Goal: Information Seeking & Learning: Learn about a topic

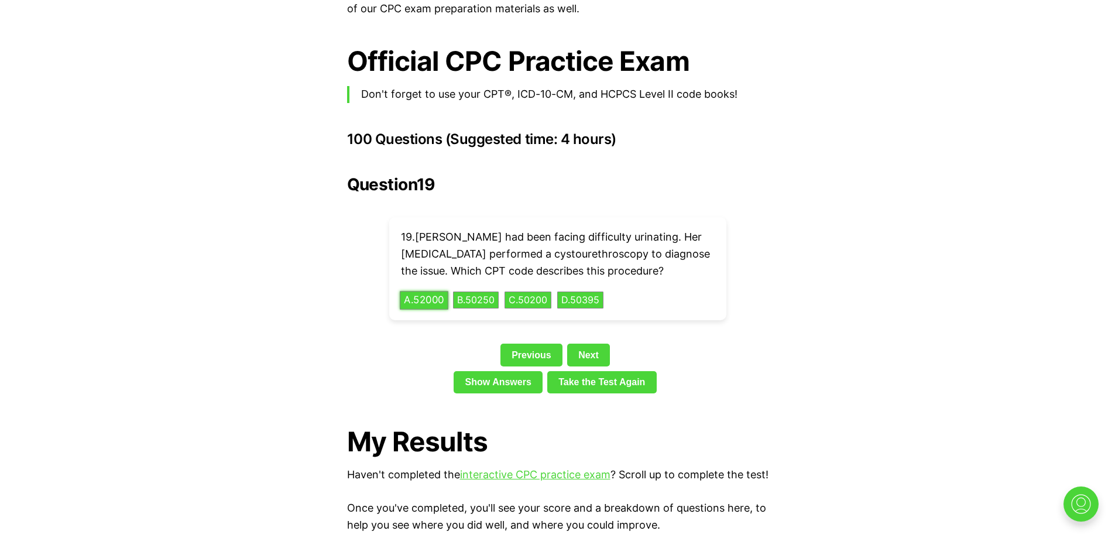
click at [442, 291] on button "A . 52000" at bounding box center [424, 300] width 49 height 18
click at [600, 356] on link "Next" at bounding box center [588, 355] width 43 height 22
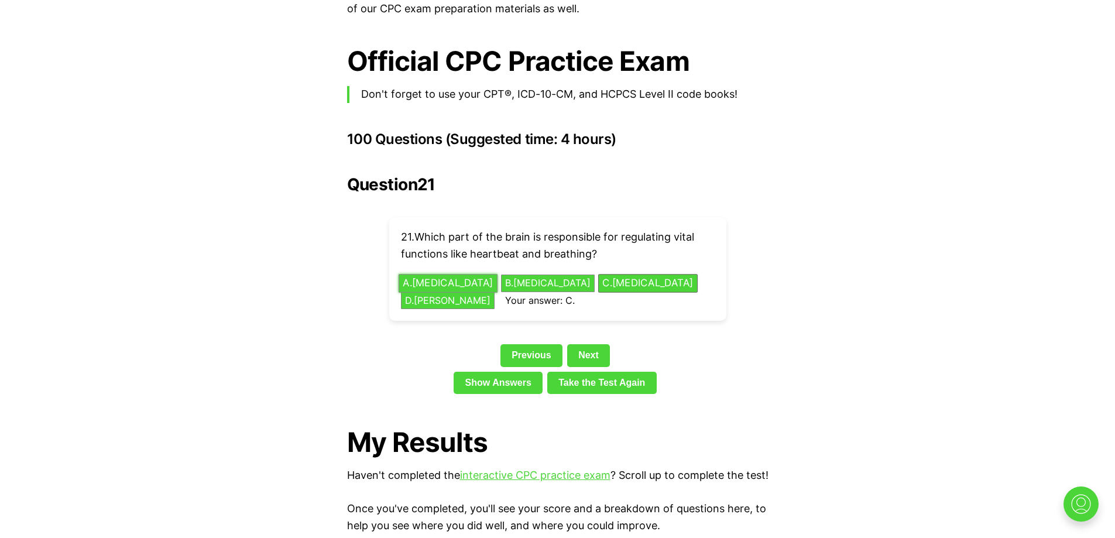
click at [459, 274] on button "A . [MEDICAL_DATA]" at bounding box center [447, 283] width 99 height 18
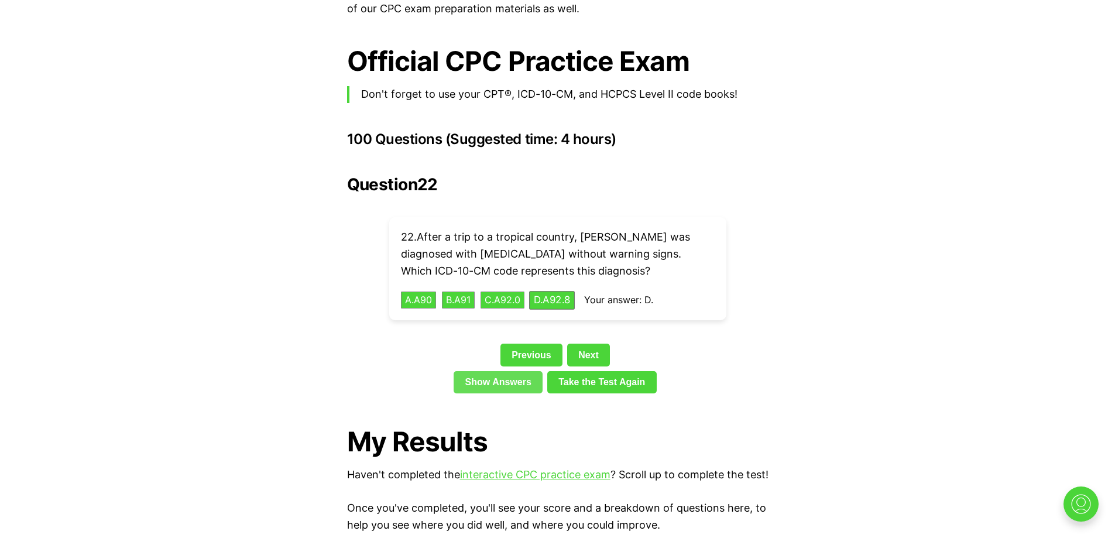
click at [524, 371] on link "Show Answers" at bounding box center [498, 382] width 89 height 22
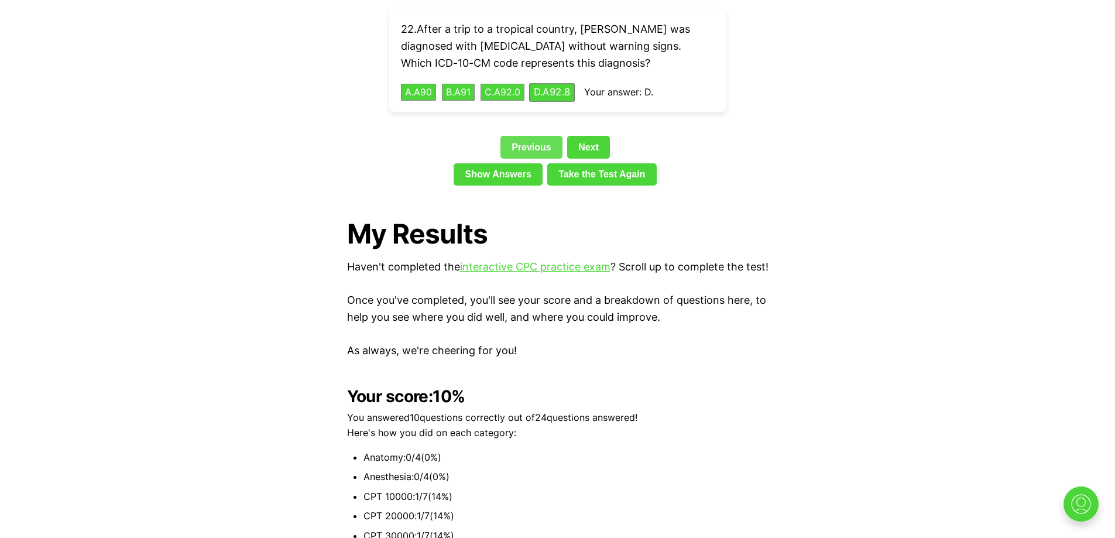
scroll to position [2650, 0]
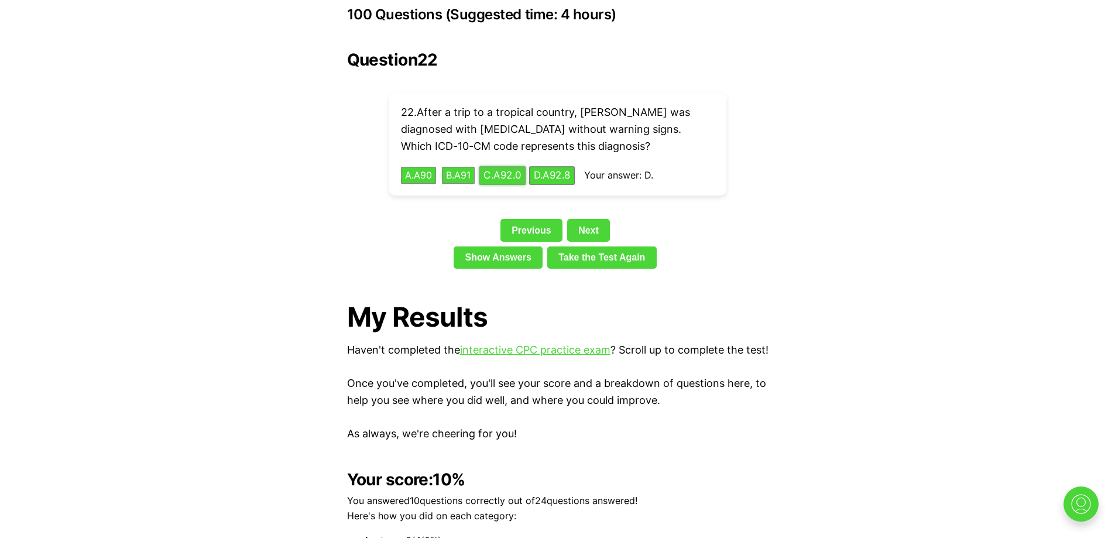
click at [525, 166] on button "C . A92.0" at bounding box center [502, 175] width 46 height 18
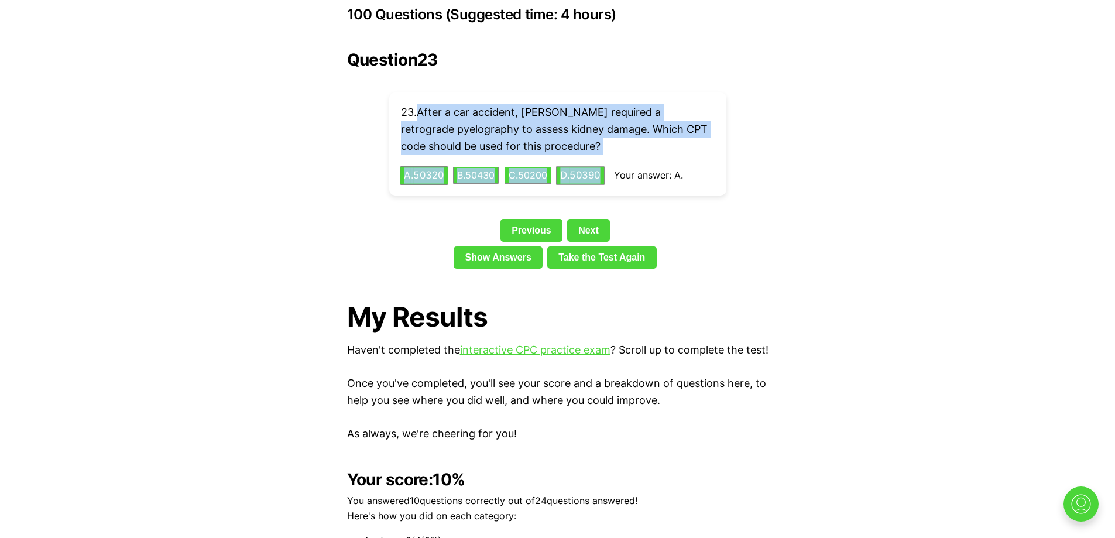
drag, startPoint x: 417, startPoint y: 89, endPoint x: 613, endPoint y: 152, distance: 205.8
click at [613, 152] on div "23 . After a car accident, [PERSON_NAME] required a retrograde pyelography to a…" at bounding box center [557, 143] width 337 height 103
copy div "After a car accident, [PERSON_NAME] required a retrograde pyelography to assess…"
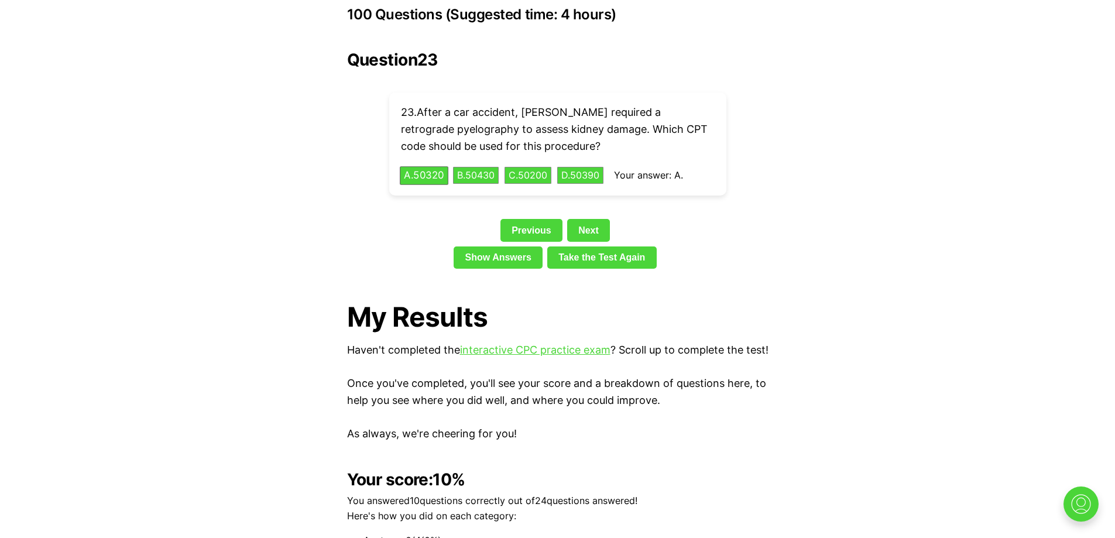
click at [598, 219] on link "Next" at bounding box center [588, 230] width 43 height 22
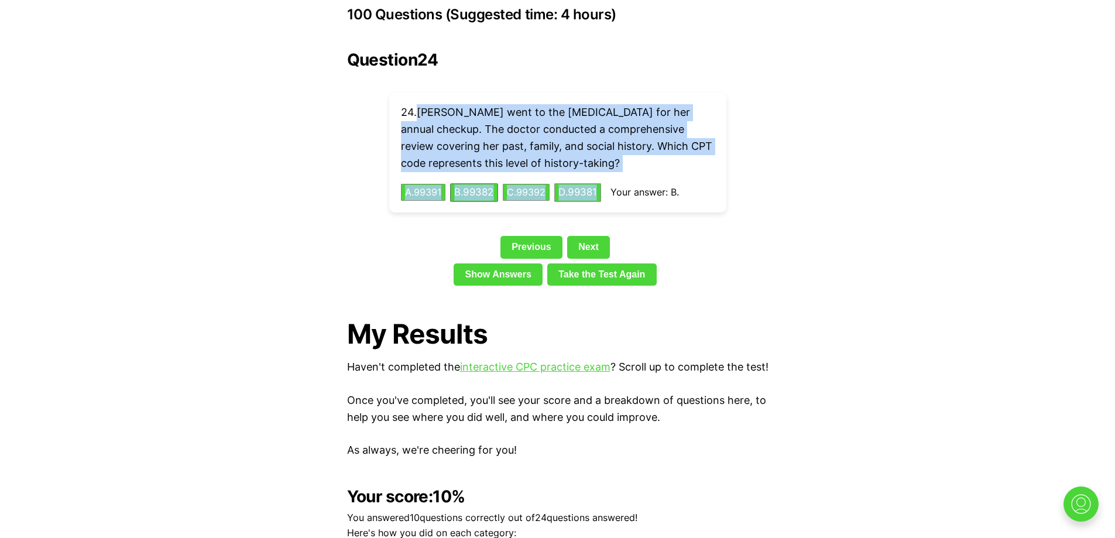
drag, startPoint x: 418, startPoint y: 90, endPoint x: 611, endPoint y: 178, distance: 211.8
click at [611, 178] on div "24 . [PERSON_NAME] went to the [MEDICAL_DATA] for her annual checkup. The docto…" at bounding box center [557, 152] width 337 height 120
copy div "[PERSON_NAME] went to the [MEDICAL_DATA] for her annual checkup. The doctor con…"
click at [641, 133] on p "24 . [PERSON_NAME] went to the [MEDICAL_DATA] for her annual checkup. The docto…" at bounding box center [558, 137] width 314 height 67
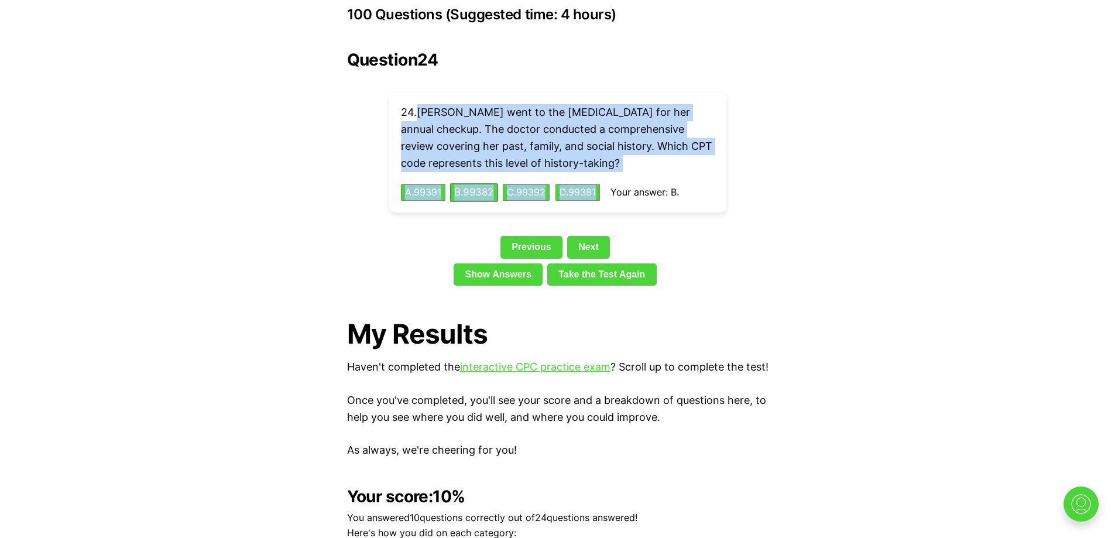
click at [617, 120] on p "24 . [PERSON_NAME] went to the [MEDICAL_DATA] for her annual checkup. The docto…" at bounding box center [558, 137] width 314 height 67
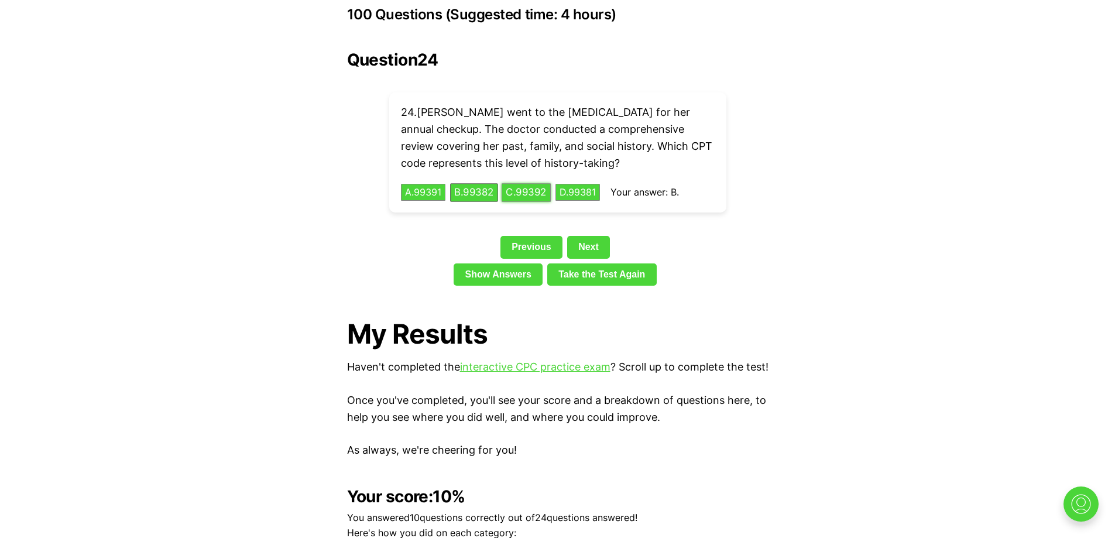
click at [533, 183] on button "C . 99392" at bounding box center [526, 192] width 49 height 18
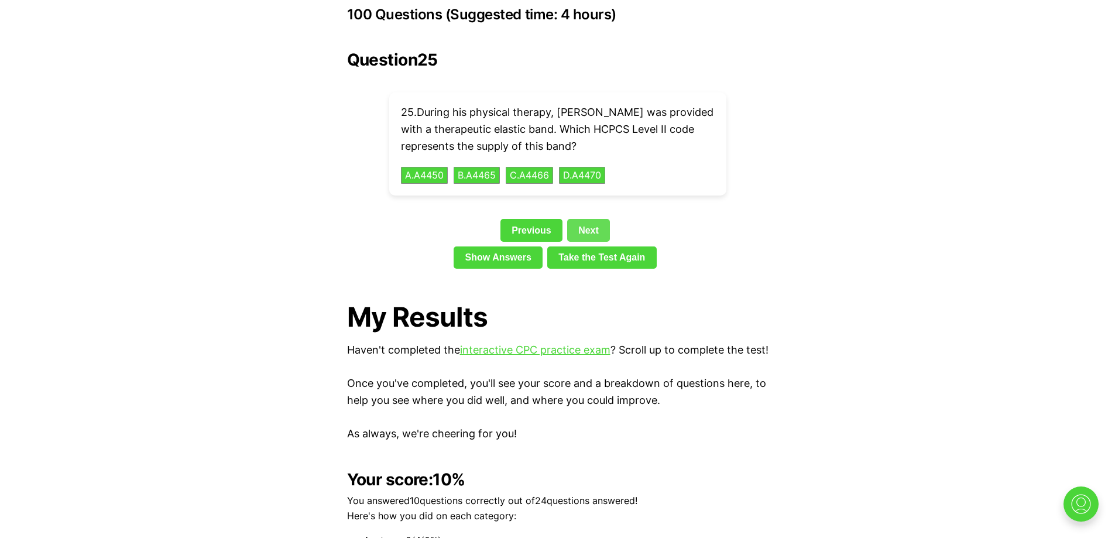
click at [591, 224] on div "Previous Next" at bounding box center [557, 232] width 421 height 27
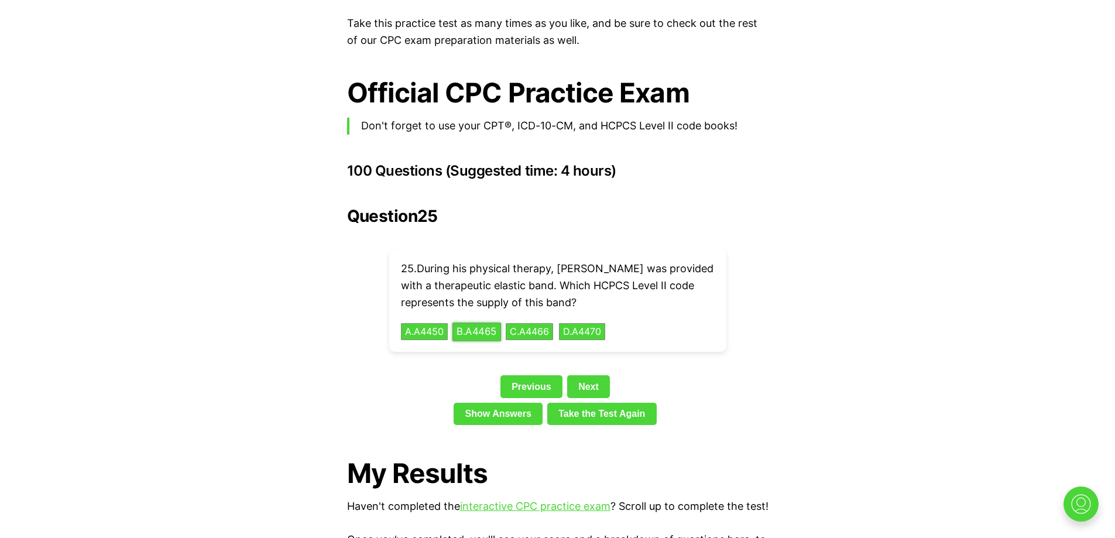
click at [493, 322] on button "B . A4465" at bounding box center [476, 331] width 49 height 18
click at [600, 375] on link "Next" at bounding box center [588, 386] width 43 height 22
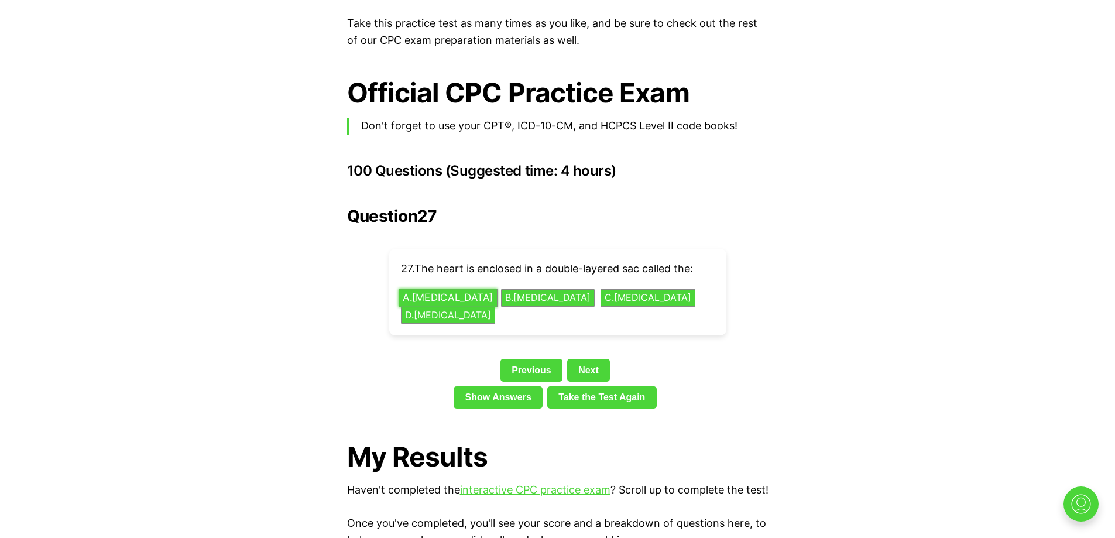
click at [458, 289] on button "A . [MEDICAL_DATA]" at bounding box center [447, 298] width 99 height 18
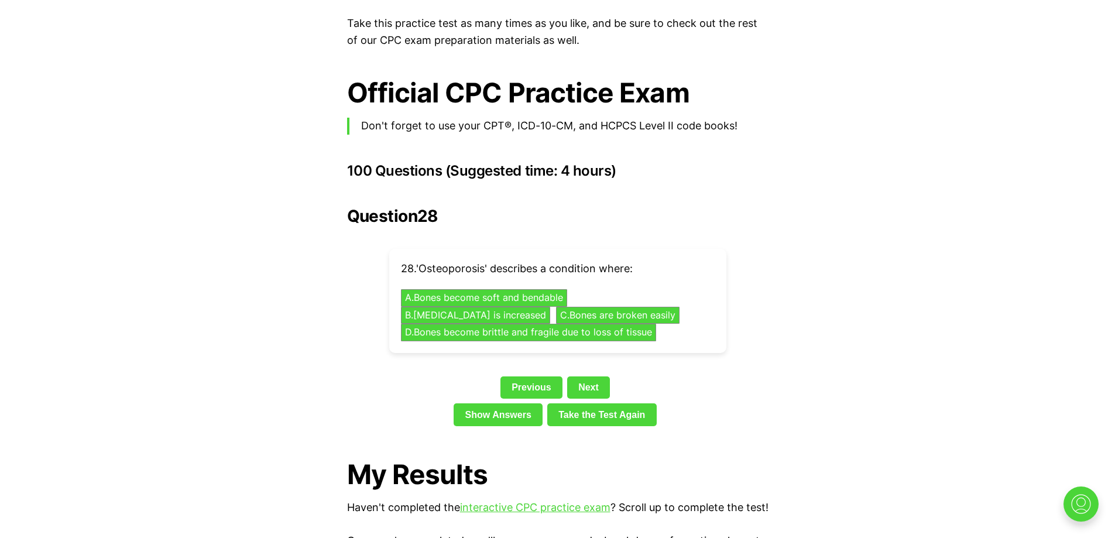
click at [596, 349] on div "Question 28 28 . 'Osteoporosis' describes a condition where: A . Bones become s…" at bounding box center [557, 319] width 421 height 224
click at [634, 324] on button "D . Bones become brittle and fragile due to loss of tissue" at bounding box center [528, 333] width 268 height 18
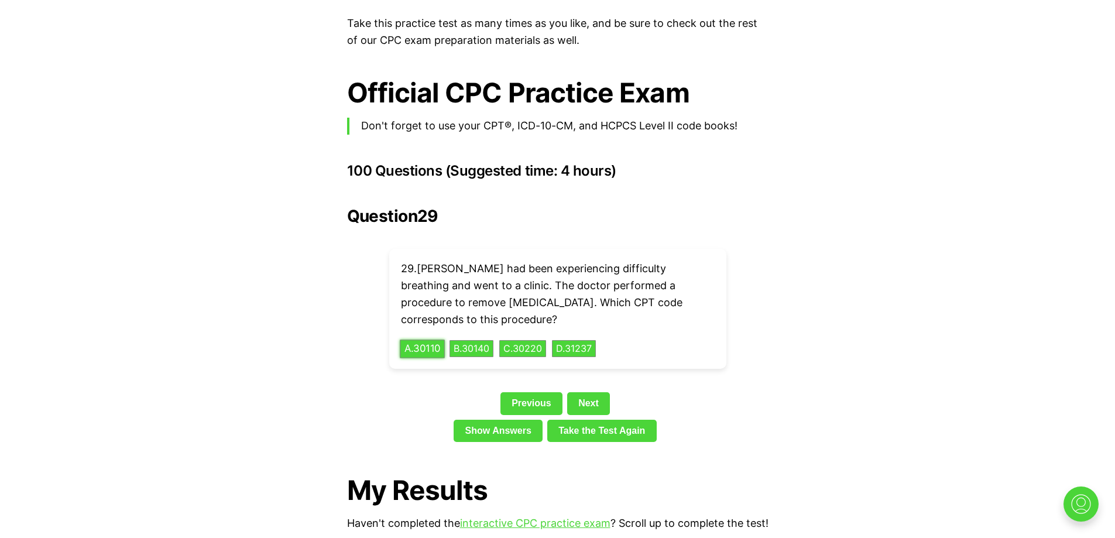
drag, startPoint x: 424, startPoint y: 318, endPoint x: 472, endPoint y: 318, distance: 48.0
click at [424, 339] on button "A . 30110" at bounding box center [422, 348] width 45 height 18
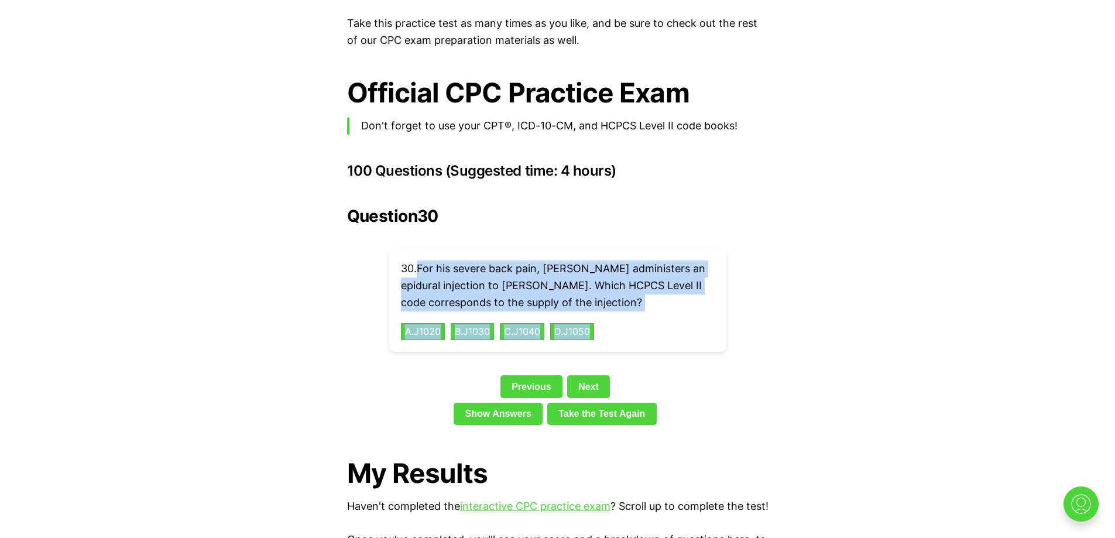
drag, startPoint x: 417, startPoint y: 247, endPoint x: 640, endPoint y: 308, distance: 231.7
click at [640, 308] on div "30 . For his severe back pain, [PERSON_NAME] administers an epidural injection …" at bounding box center [557, 300] width 337 height 103
copy div "For his severe back pain, [PERSON_NAME] administers an epidural injection to [P…"
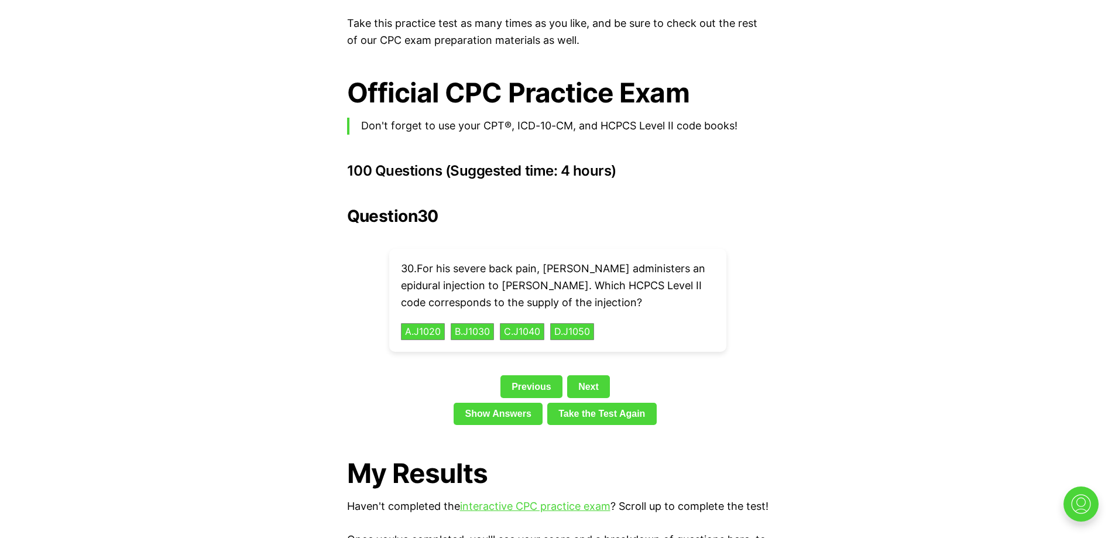
click at [478, 338] on div "Question 30 30 . For his severe back pain, [PERSON_NAME] administers an epidura…" at bounding box center [557, 318] width 421 height 223
click at [472, 322] on button "B . J1030" at bounding box center [472, 331] width 46 height 18
click at [428, 322] on button "A . 70551" at bounding box center [423, 331] width 46 height 18
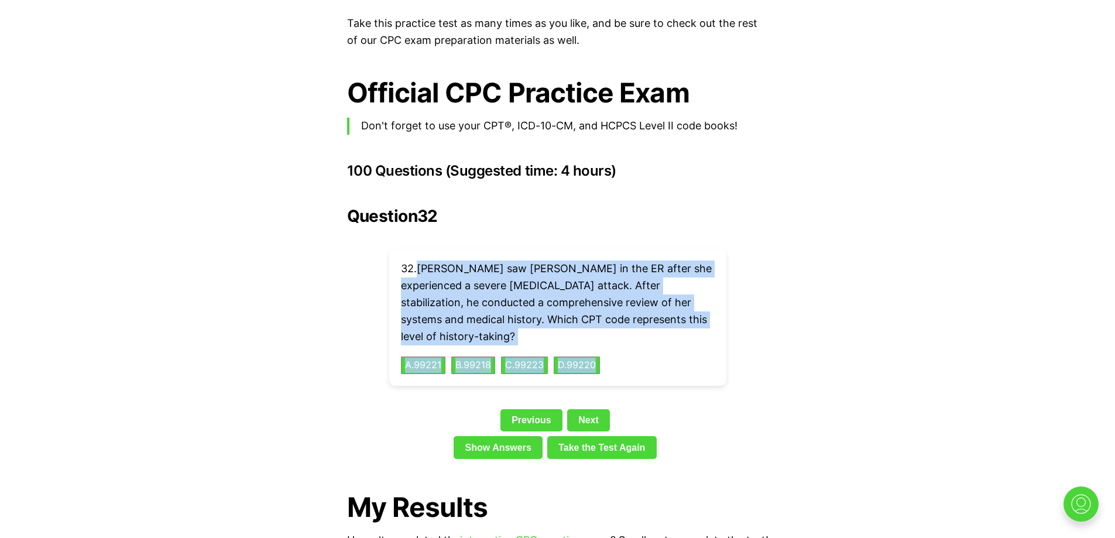
drag, startPoint x: 418, startPoint y: 251, endPoint x: 687, endPoint y: 324, distance: 278.9
click at [687, 324] on div "32 . [PERSON_NAME] saw [PERSON_NAME] in the ER after she experienced a severe […" at bounding box center [557, 317] width 337 height 137
copy div "[PERSON_NAME] saw [PERSON_NAME] in the ER after she experienced a severe [MEDIC…"
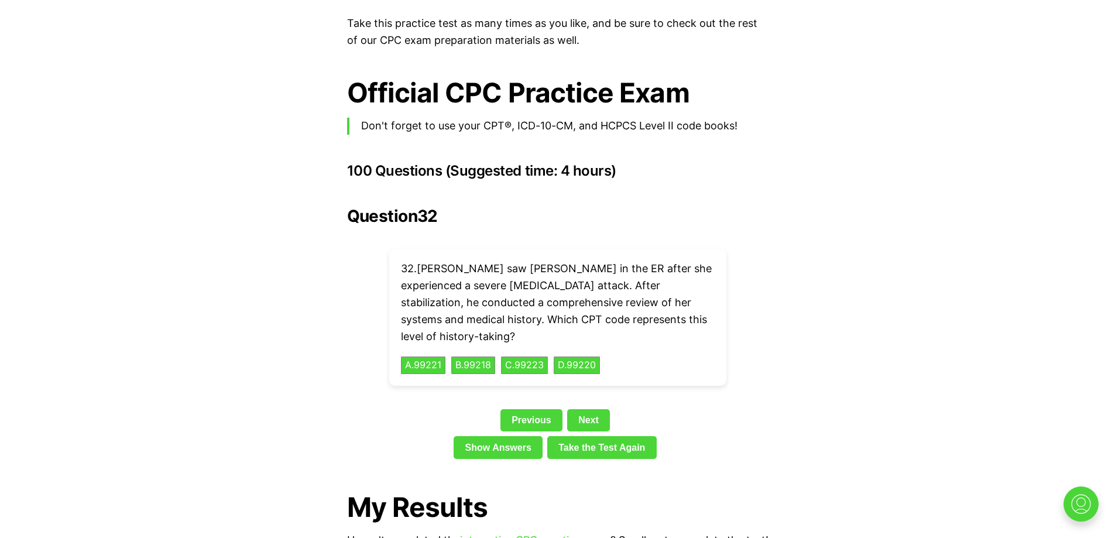
drag, startPoint x: 827, startPoint y: 395, endPoint x: 728, endPoint y: 378, distance: 100.9
click at [517, 356] on button "C . 99223" at bounding box center [524, 365] width 49 height 18
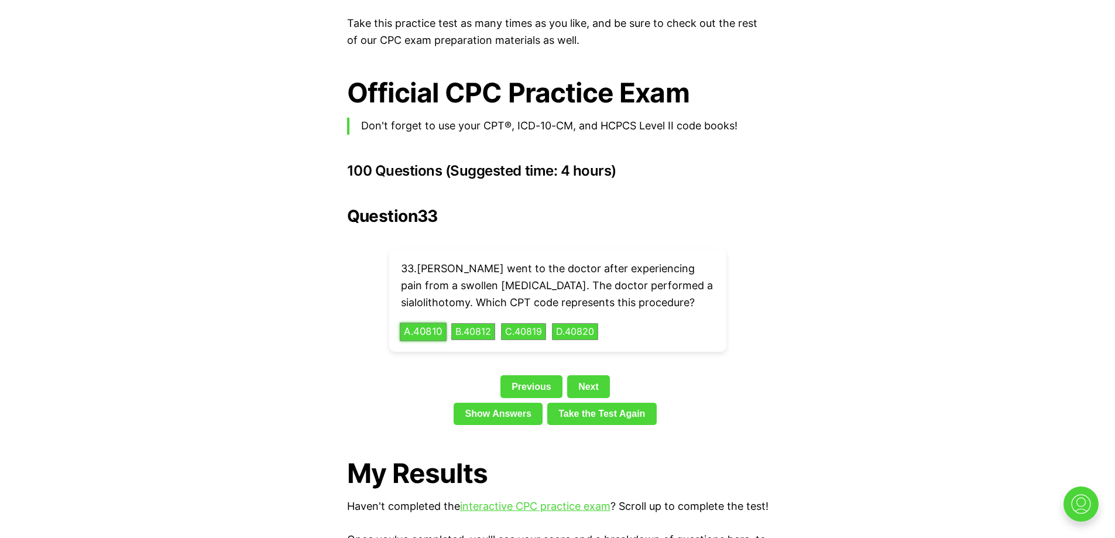
click at [426, 322] on button "A . 40810" at bounding box center [423, 331] width 47 height 18
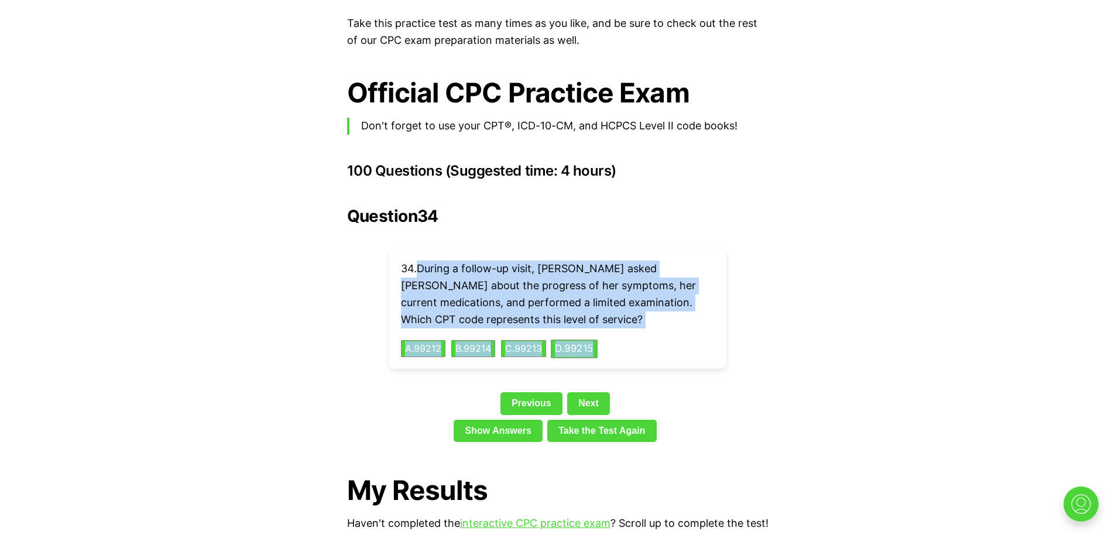
drag, startPoint x: 422, startPoint y: 248, endPoint x: 606, endPoint y: 325, distance: 199.3
click at [606, 325] on div "34 . During a follow-up visit, [PERSON_NAME] asked [PERSON_NAME] about the prog…" at bounding box center [557, 309] width 337 height 120
copy div "During a follow-up visit, [PERSON_NAME] asked [PERSON_NAME] about the progress …"
click at [476, 364] on div "Question 34 34 . During a follow-up visit, [PERSON_NAME] asked [PERSON_NAME] ab…" at bounding box center [557, 327] width 421 height 240
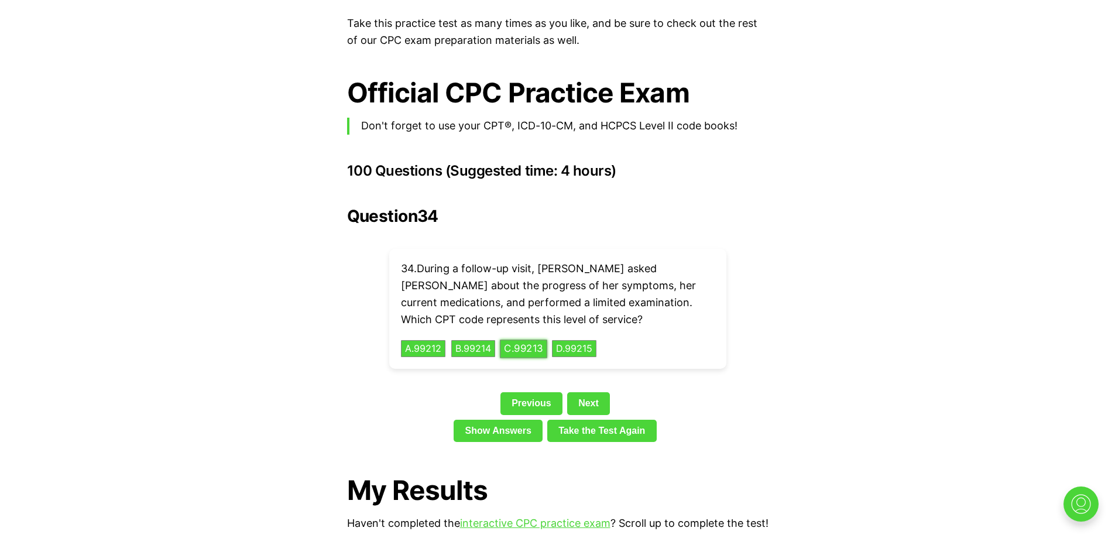
click at [535, 339] on button "C . 99213" at bounding box center [523, 348] width 47 height 18
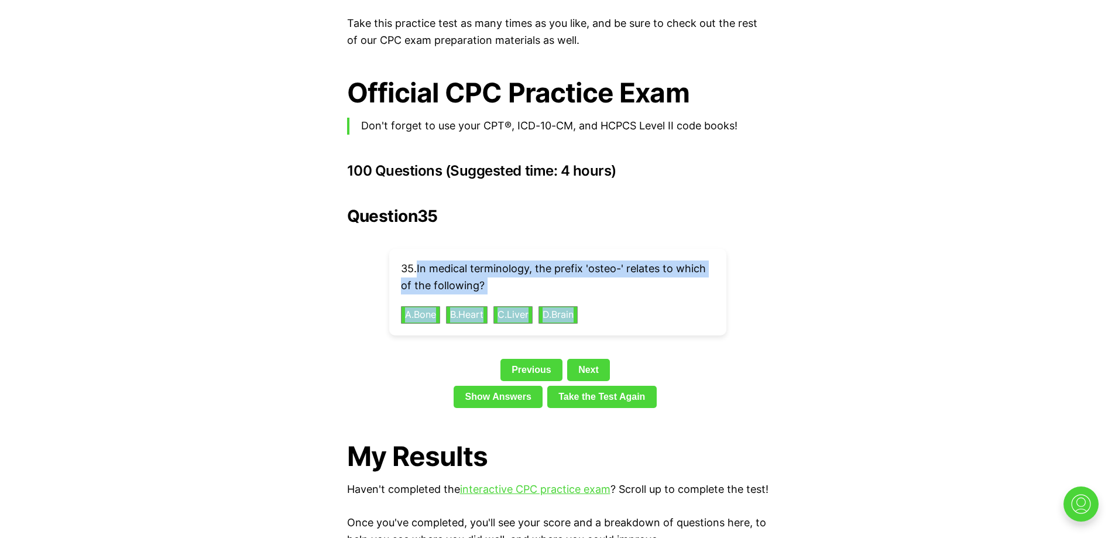
drag, startPoint x: 419, startPoint y: 251, endPoint x: 603, endPoint y: 300, distance: 190.1
click at [603, 300] on div "35 . In medical terminology, the prefix 'osteo-' relates to which of the follow…" at bounding box center [557, 292] width 337 height 86
copy div "In medical terminology, the prefix 'osteo-' relates to which of the following? …"
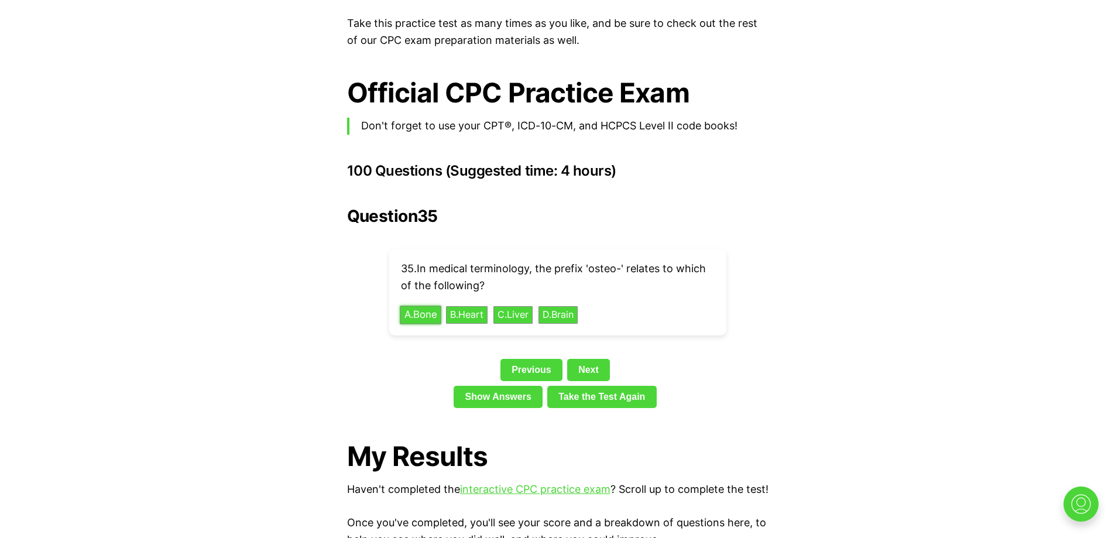
click at [415, 305] on button "A . Bone" at bounding box center [420, 314] width 41 height 18
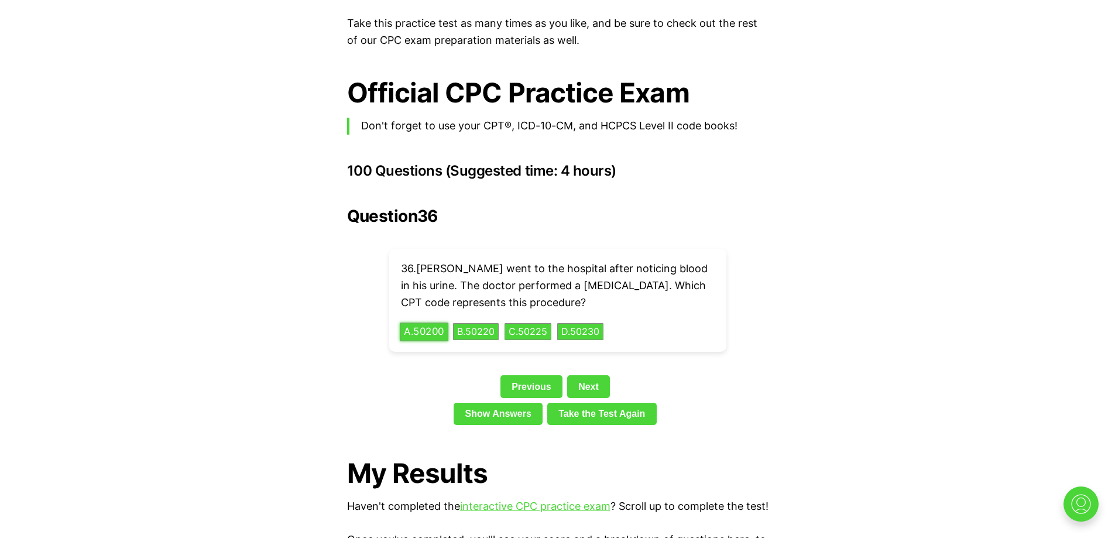
click at [417, 322] on button "A . 50200" at bounding box center [424, 331] width 49 height 18
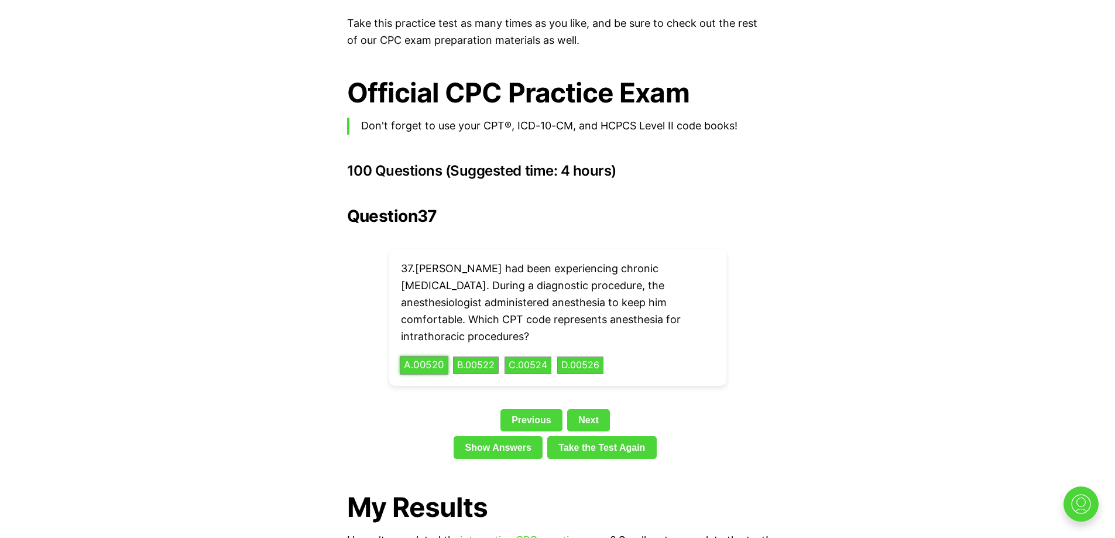
click at [432, 356] on button "A . 00520" at bounding box center [424, 365] width 49 height 18
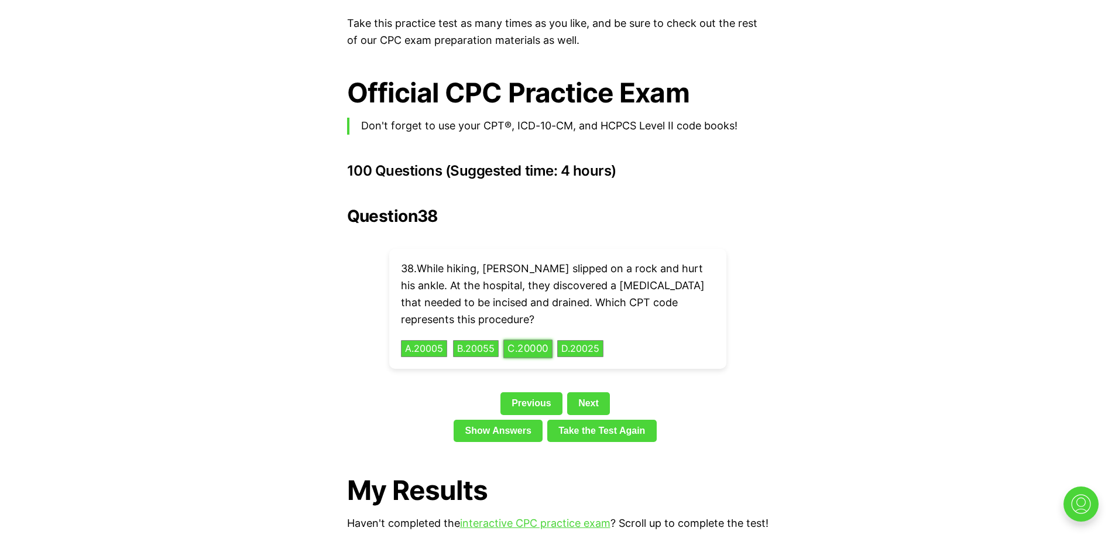
click at [538, 339] on button "C . 20000" at bounding box center [527, 348] width 49 height 18
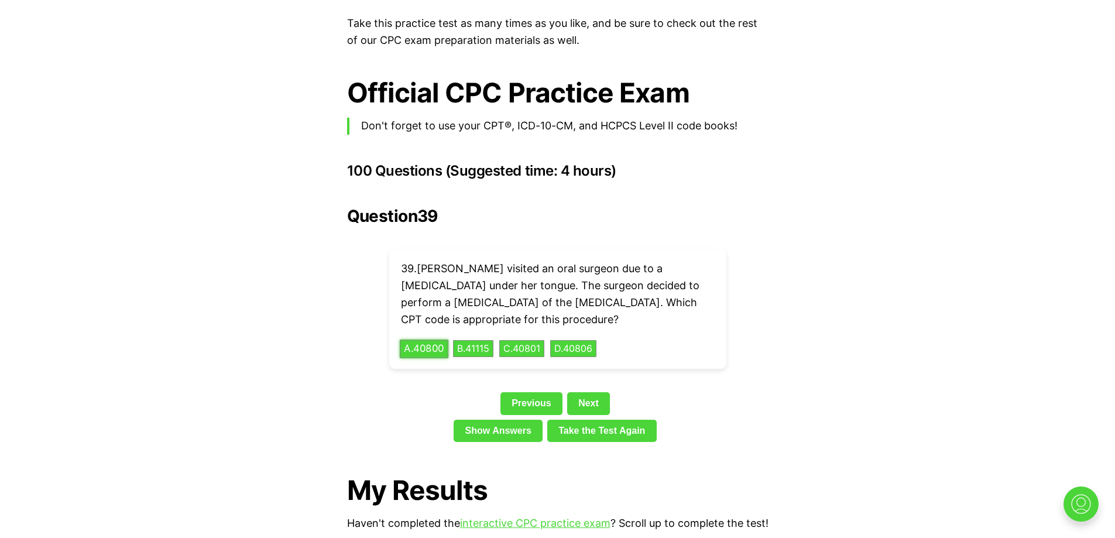
click at [427, 339] on button "A . 40800" at bounding box center [424, 348] width 49 height 18
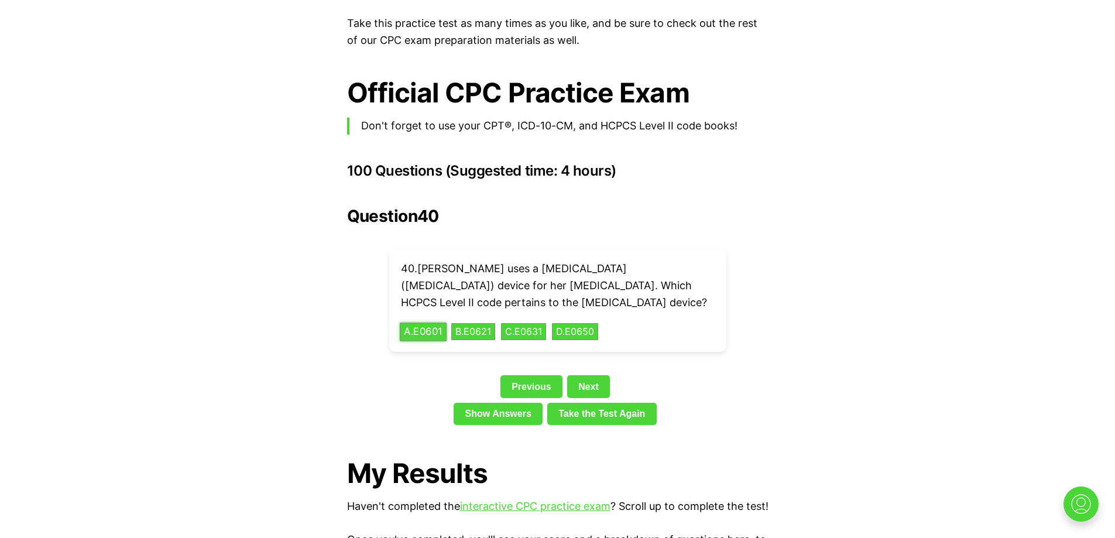
click at [431, 322] on button "A . E0601" at bounding box center [423, 331] width 47 height 18
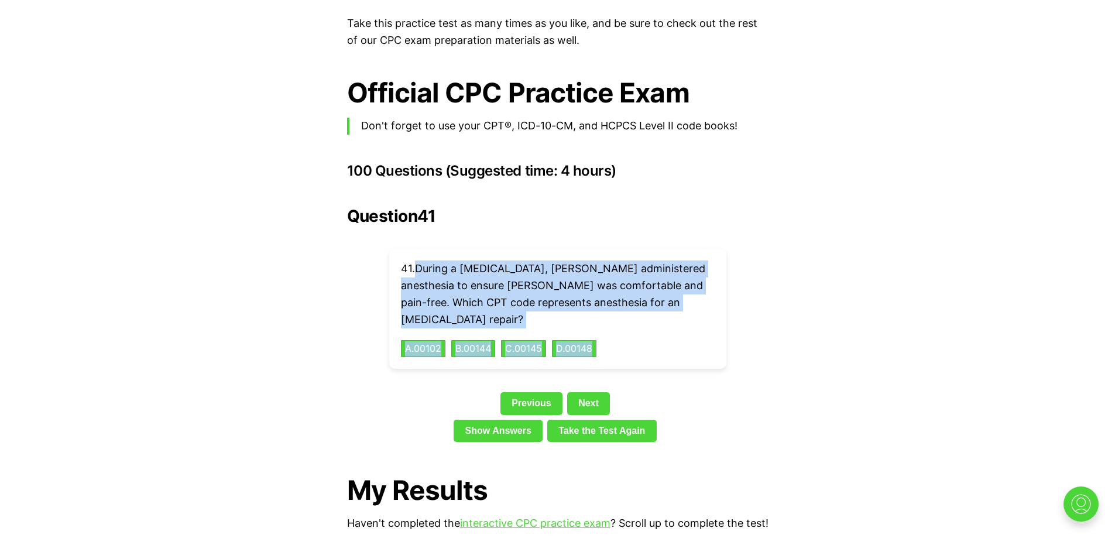
drag, startPoint x: 415, startPoint y: 250, endPoint x: 619, endPoint y: 317, distance: 213.7
click at [619, 317] on div "41 . During a [MEDICAL_DATA], [PERSON_NAME] administered anesthesia to ensure […" at bounding box center [557, 309] width 337 height 120
copy div "During a [MEDICAL_DATA], [PERSON_NAME] administered anesthesia to ensure [PERSO…"
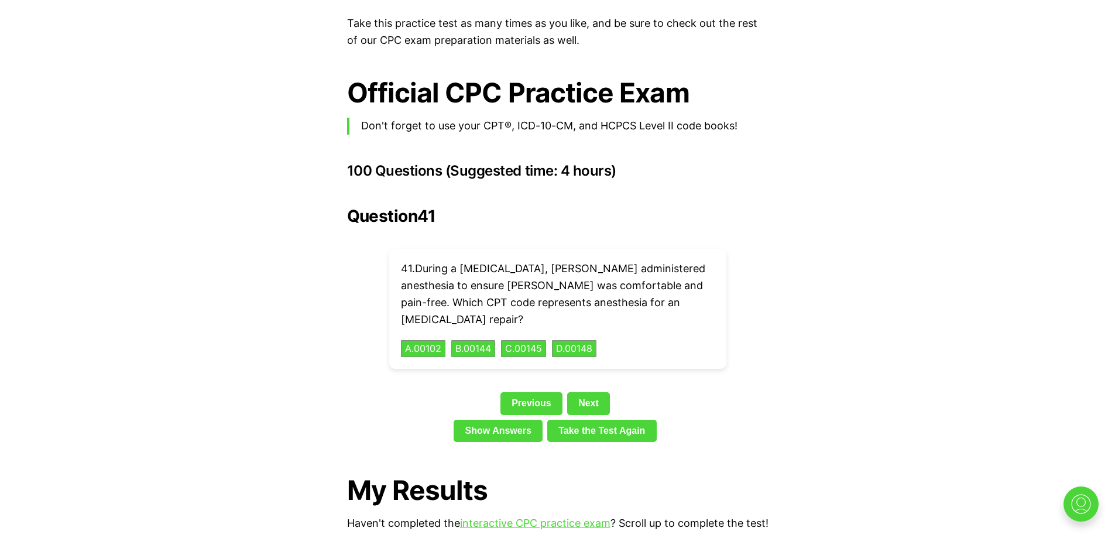
click at [722, 392] on div "Previous Next" at bounding box center [557, 405] width 421 height 27
click at [576, 339] on button "D . 00148" at bounding box center [574, 348] width 47 height 18
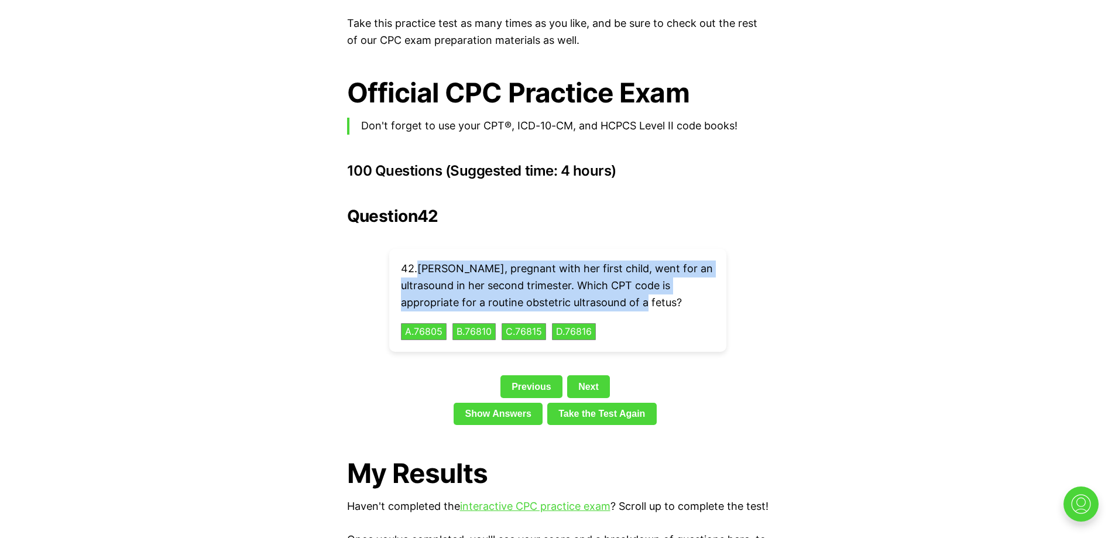
drag, startPoint x: 420, startPoint y: 248, endPoint x: 680, endPoint y: 280, distance: 261.7
click at [680, 280] on p "42 . [PERSON_NAME], pregnant with her first child, went for an ultrasound in he…" at bounding box center [558, 285] width 314 height 50
copy p "[PERSON_NAME], pregnant with her first child, went for an ultrasound in her sec…"
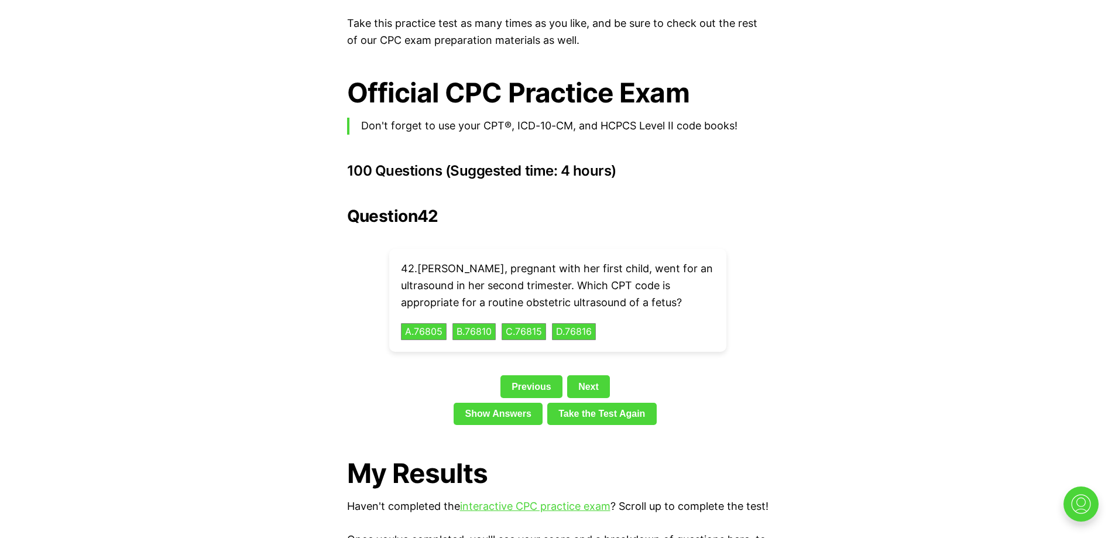
click at [414, 325] on div "42 . [PERSON_NAME], pregnant with her first child, went for an ultrasound in he…" at bounding box center [557, 300] width 337 height 103
click at [421, 322] on button "A . 76805" at bounding box center [424, 331] width 48 height 18
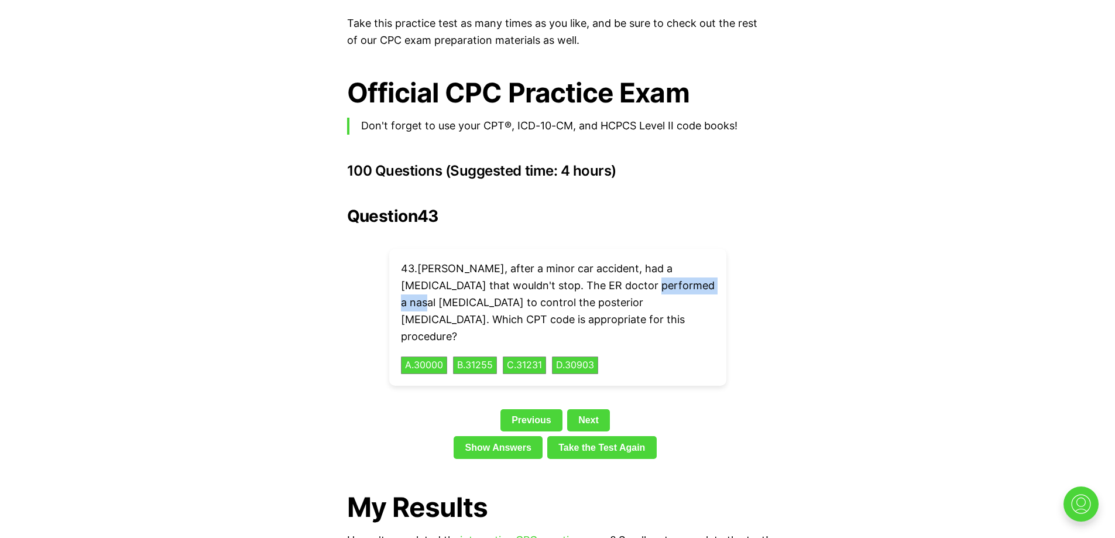
drag, startPoint x: 613, startPoint y: 267, endPoint x: 689, endPoint y: 269, distance: 76.7
click at [694, 272] on p "43 . [PERSON_NAME], after a minor car accident, had a [MEDICAL_DATA] that would…" at bounding box center [558, 302] width 314 height 84
copy p "nasal [MEDICAL_DATA]"
click at [523, 356] on button "C . 31231" at bounding box center [525, 365] width 46 height 18
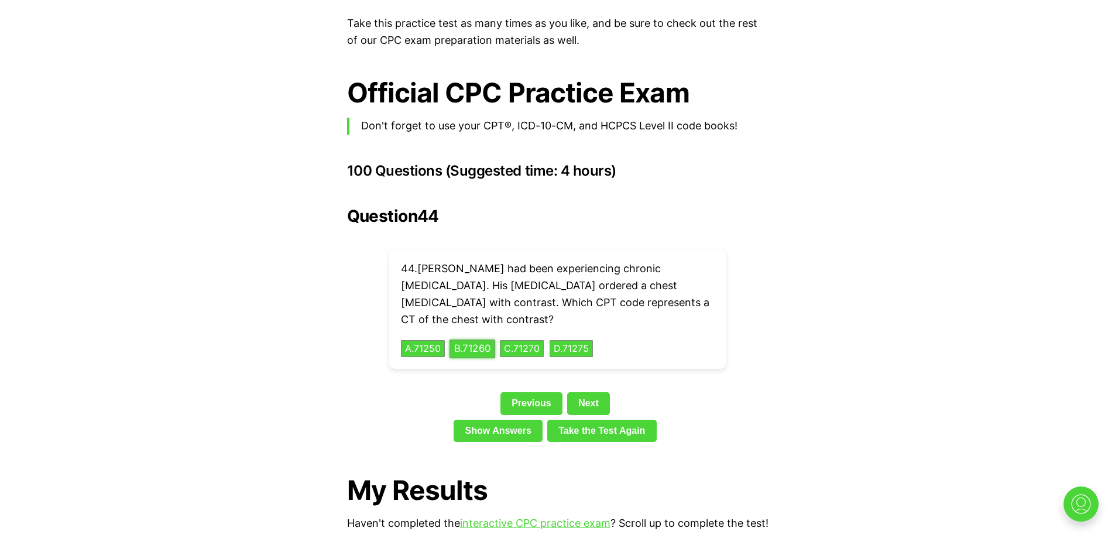
click at [478, 339] on button "B . 71260" at bounding box center [472, 348] width 46 height 18
